Goal: Task Accomplishment & Management: Use online tool/utility

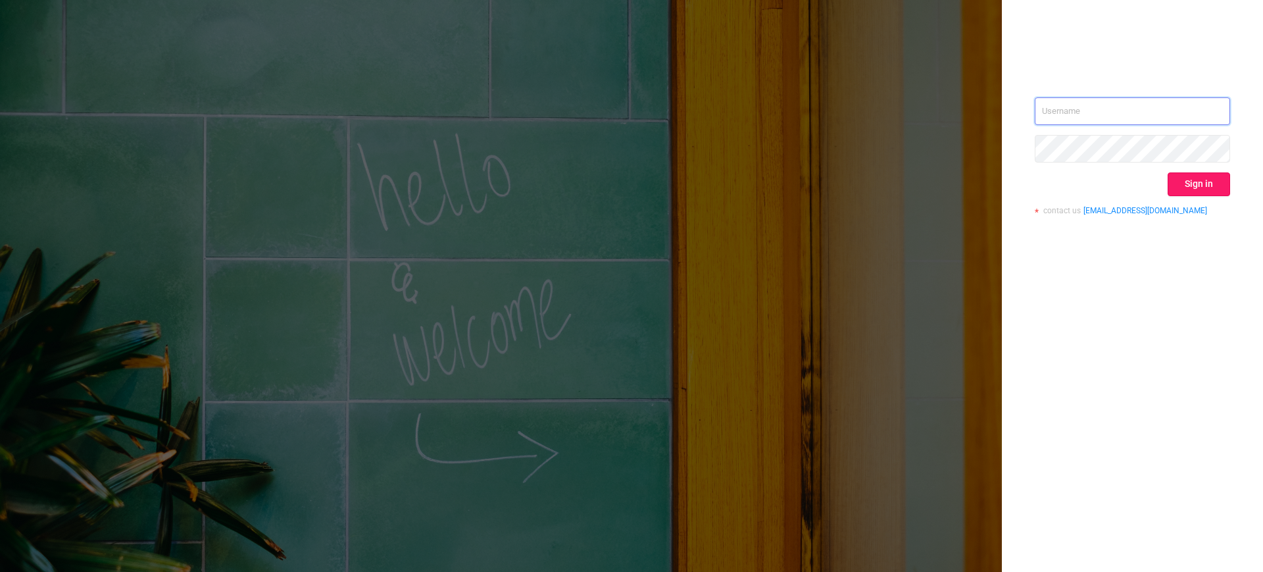
type input "[EMAIL_ADDRESS][DOMAIN_NAME]"
click at [1204, 186] on button "Sign in" at bounding box center [1199, 184] width 62 height 24
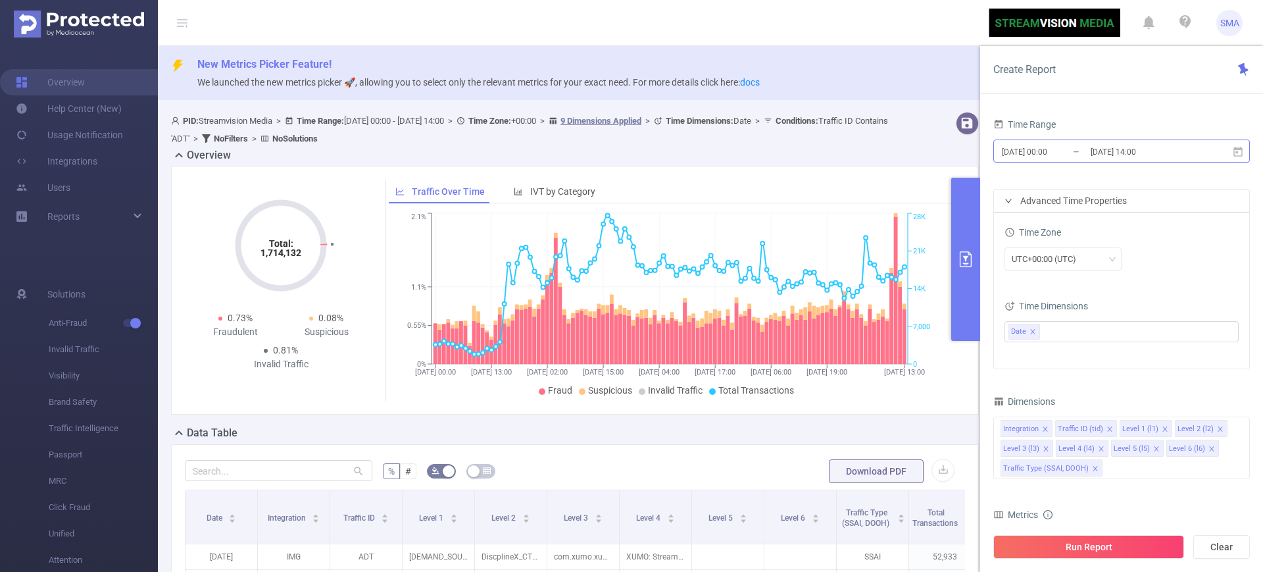
click at [1101, 157] on input "[DATE] 14:00" at bounding box center [1142, 152] width 107 height 18
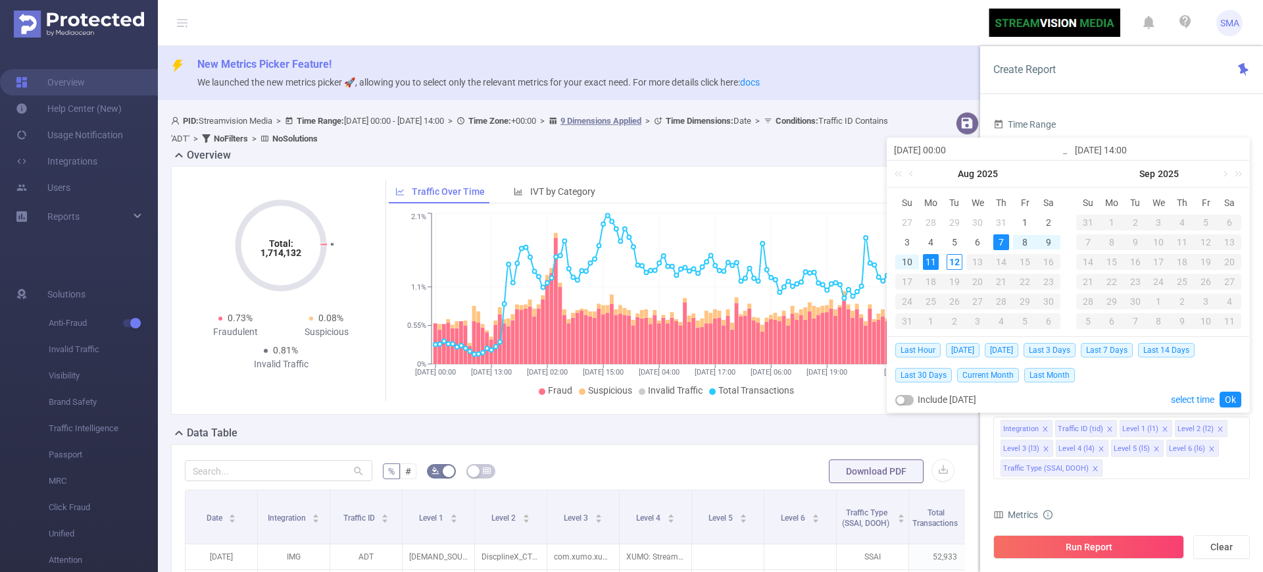
click at [1008, 241] on div "7" at bounding box center [1001, 242] width 16 height 16
click at [952, 272] on td "19" at bounding box center [955, 282] width 24 height 20
click at [952, 266] on div "12" at bounding box center [955, 262] width 16 height 16
type input "[DATE] 14:00"
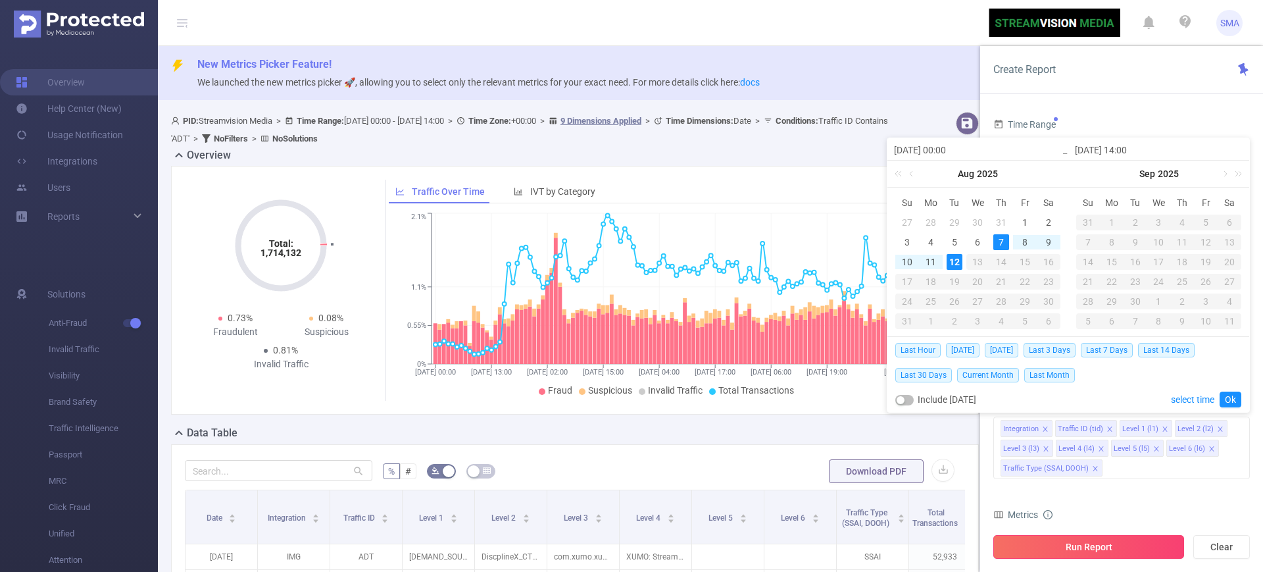
click at [1120, 549] on button "Run Report" at bounding box center [1088, 547] width 191 height 24
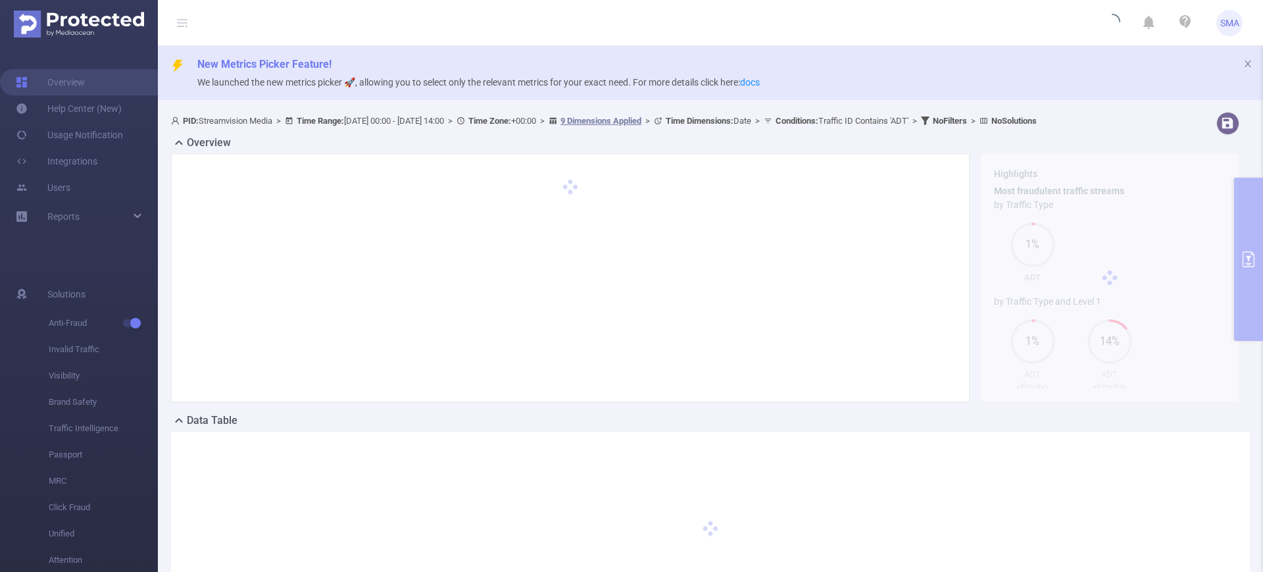
scroll to position [139, 0]
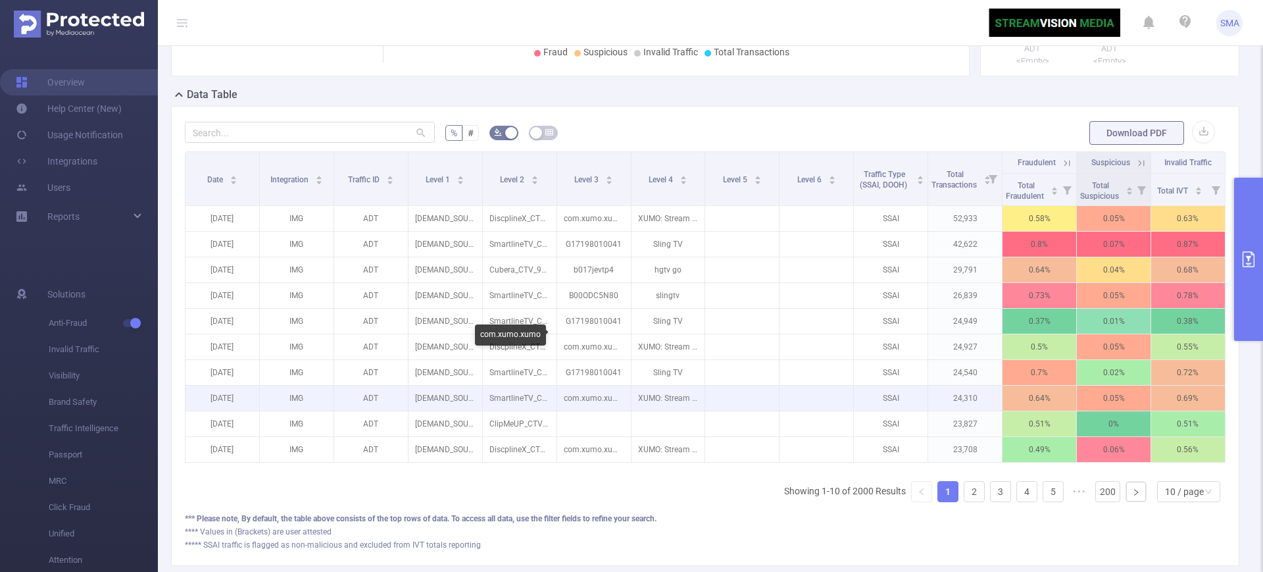
scroll to position [139, 0]
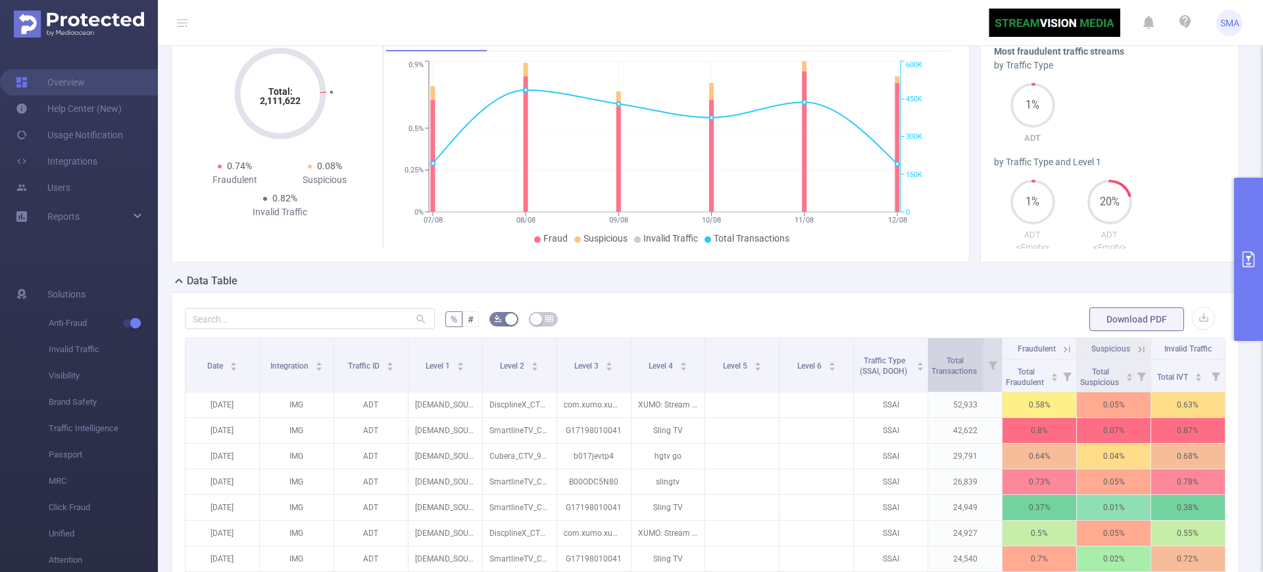
click at [947, 374] on span "Total Transactions" at bounding box center [954, 366] width 47 height 20
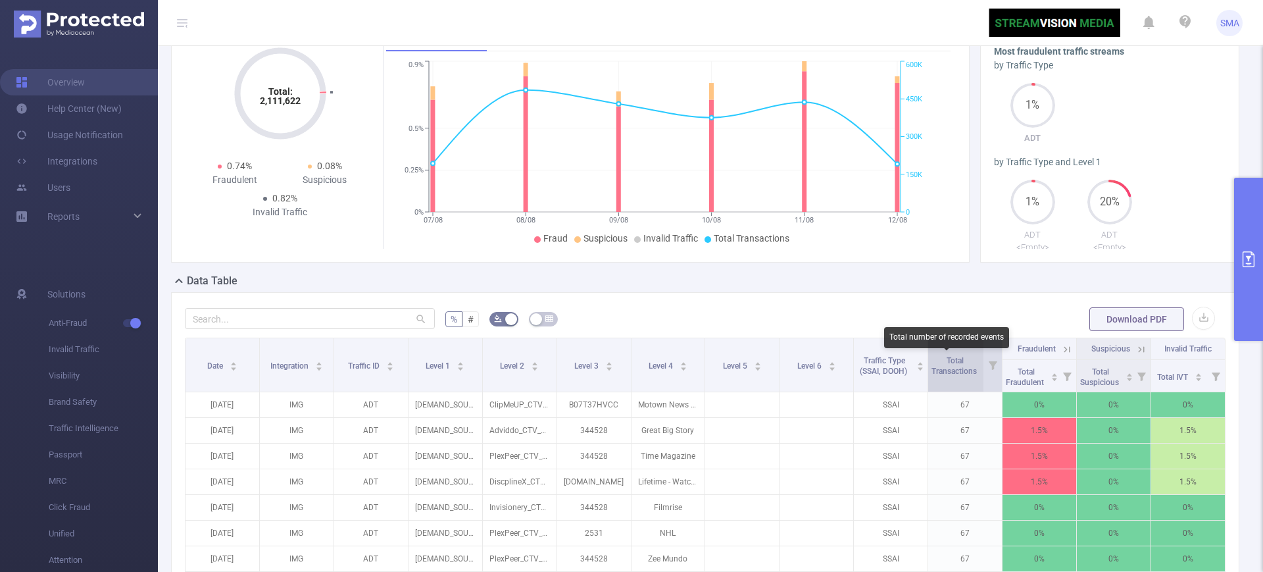
click at [944, 367] on span "Total Transactions" at bounding box center [954, 366] width 47 height 20
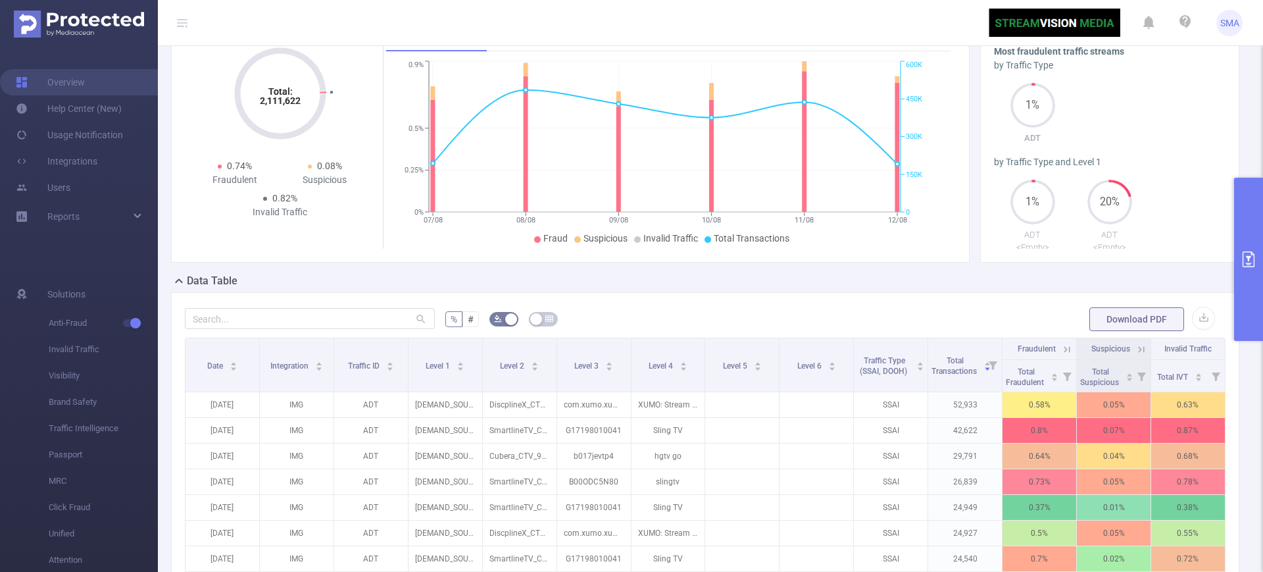
click at [1262, 255] on button "primary" at bounding box center [1248, 259] width 29 height 163
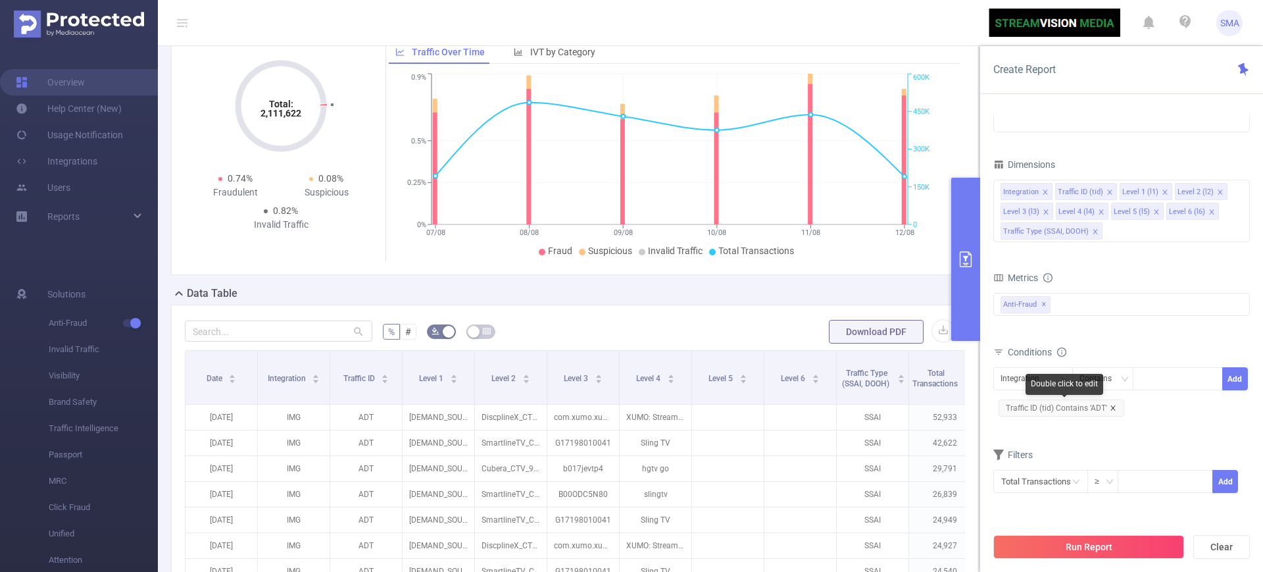
click at [1110, 410] on icon "icon: close" at bounding box center [1113, 408] width 7 height 7
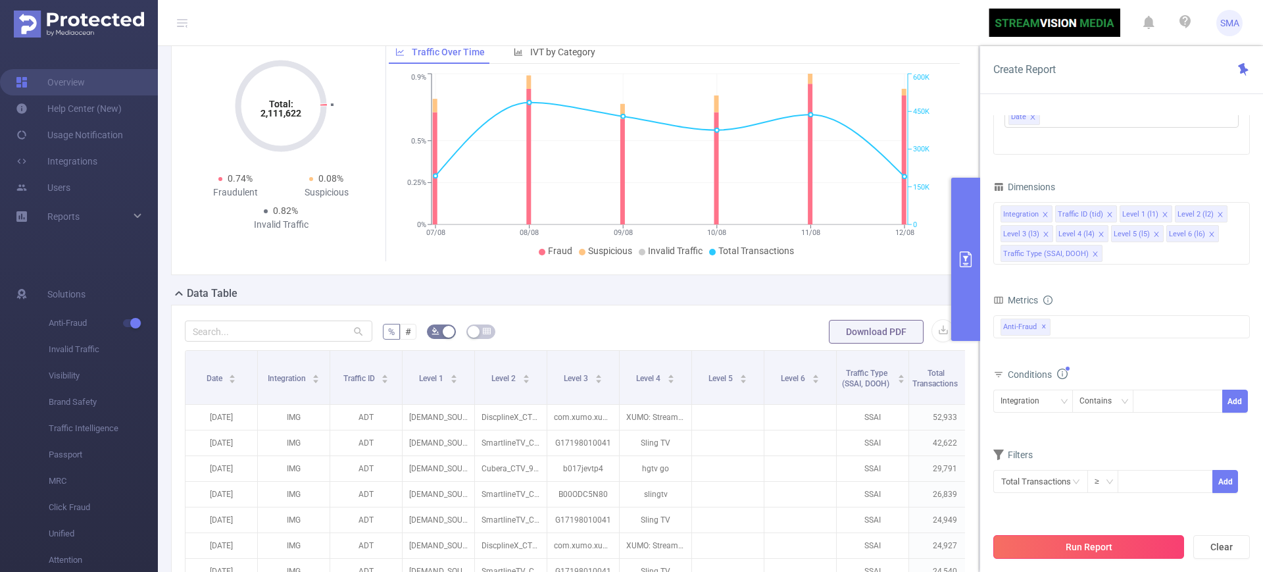
click at [1095, 547] on button "Run Report" at bounding box center [1088, 547] width 191 height 24
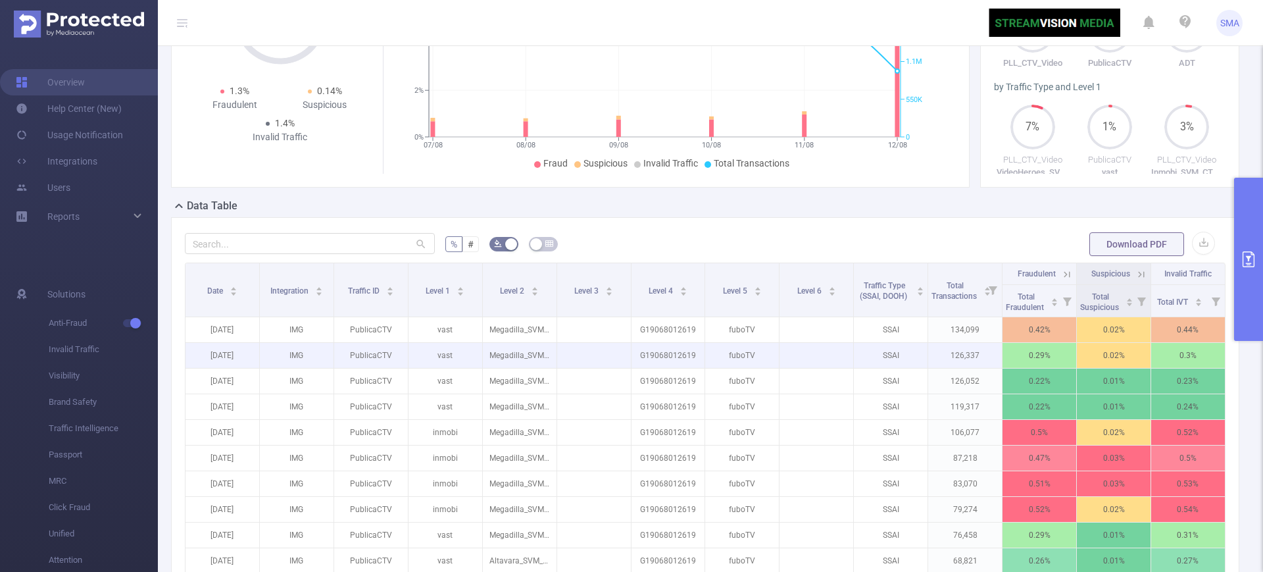
scroll to position [386, 0]
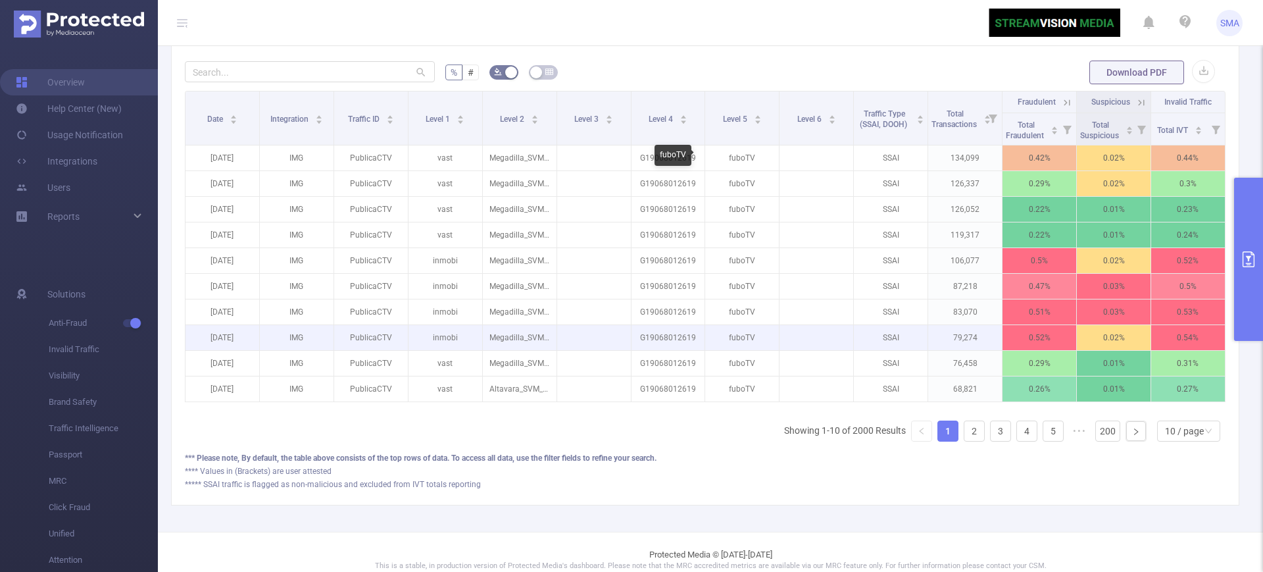
click at [605, 339] on p at bounding box center [594, 337] width 74 height 13
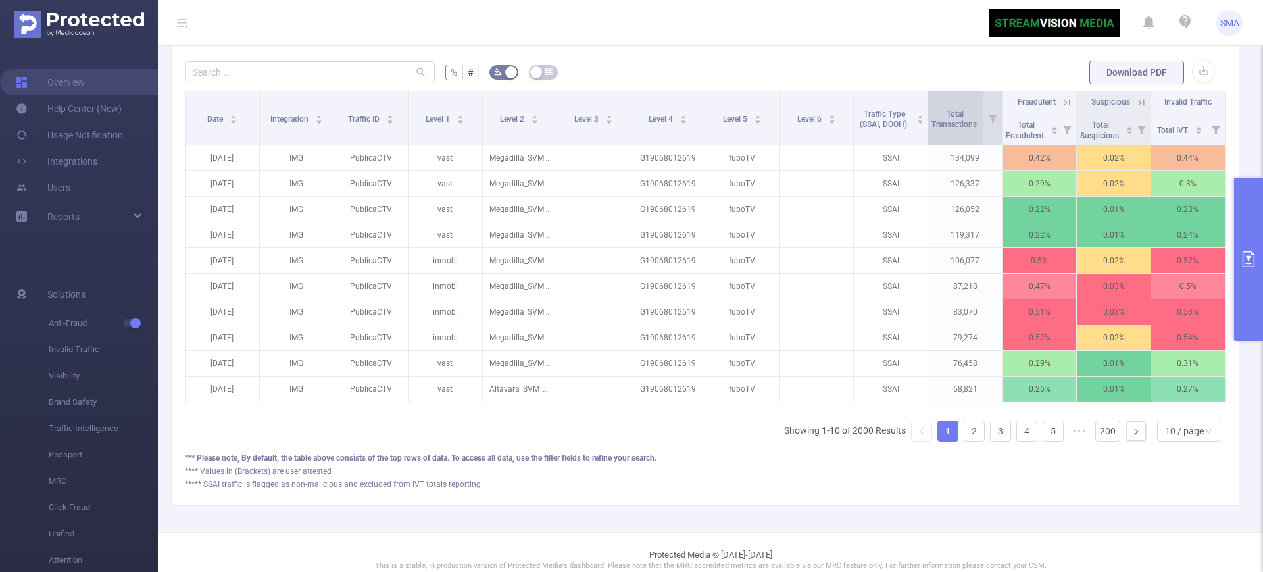
click at [954, 118] on span "Total Transactions" at bounding box center [954, 118] width 47 height 24
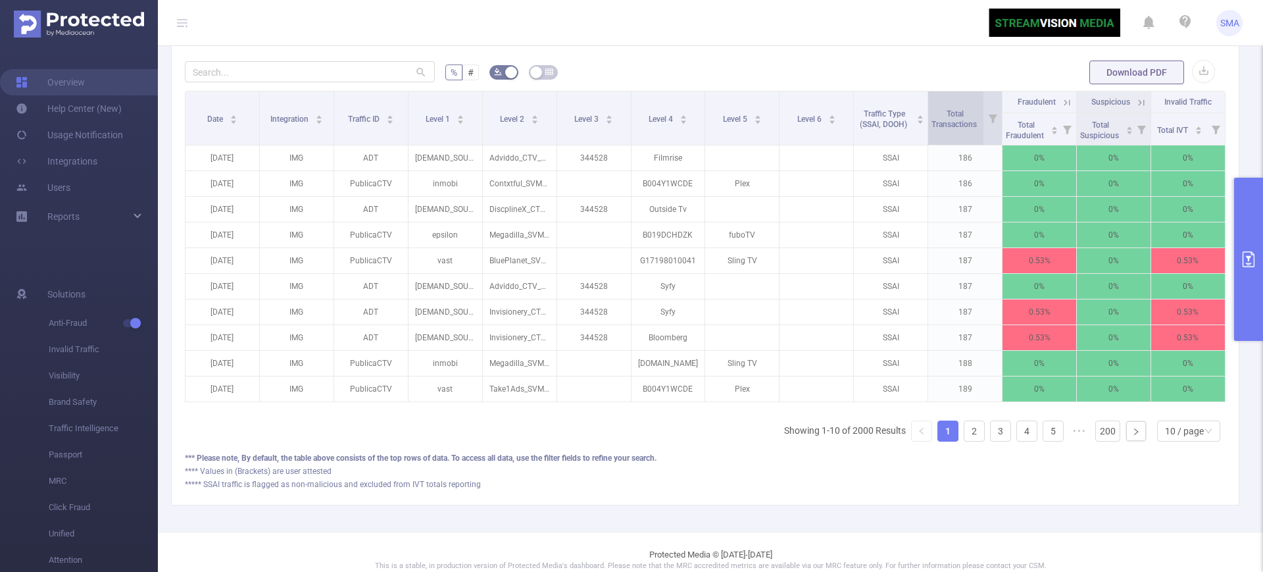
click at [954, 118] on span "Total Transactions" at bounding box center [954, 118] width 47 height 24
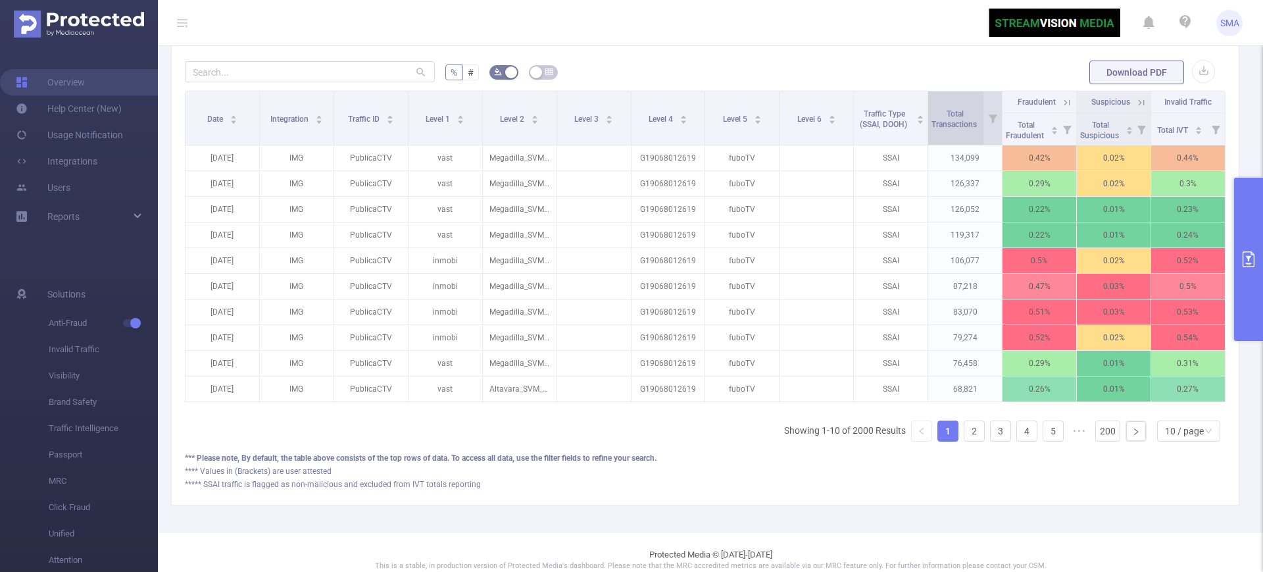
click at [954, 118] on span "Total Transactions" at bounding box center [954, 118] width 47 height 24
